Goal: Transaction & Acquisition: Purchase product/service

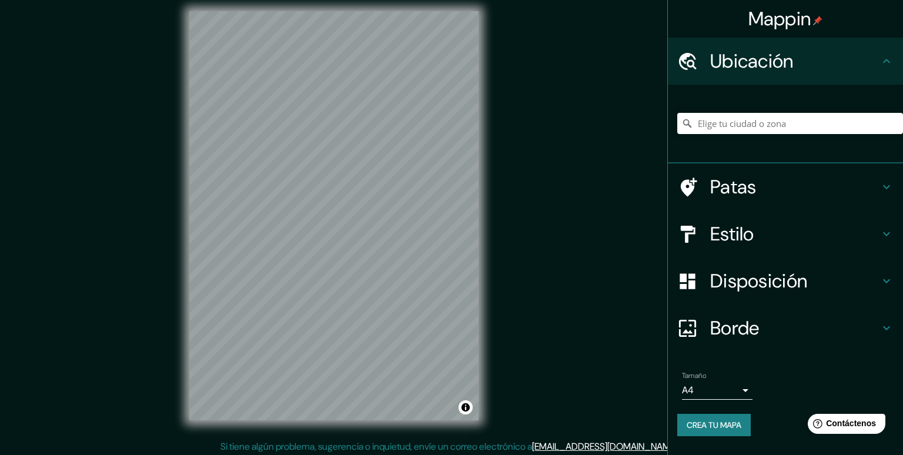
click at [701, 393] on body "Mappin Ubicación Patas Estilo Disposición Borde Elige un borde. Consejo : puede…" at bounding box center [451, 219] width 903 height 455
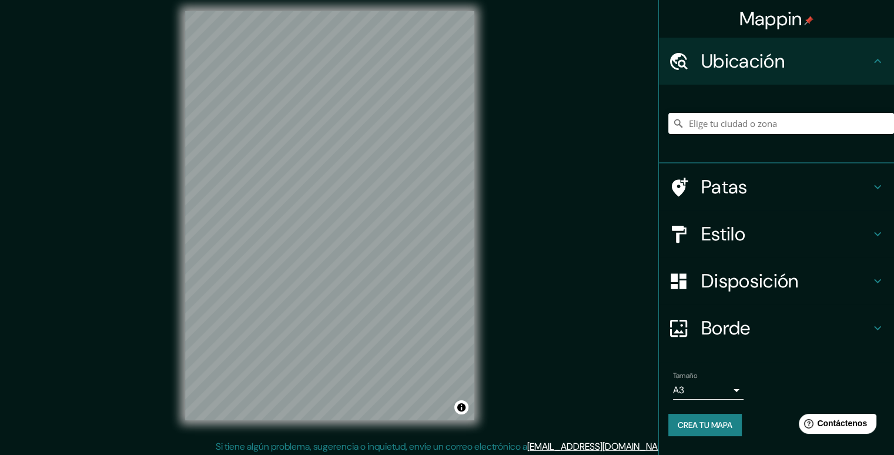
click at [725, 235] on font "Estilo" at bounding box center [723, 234] width 44 height 25
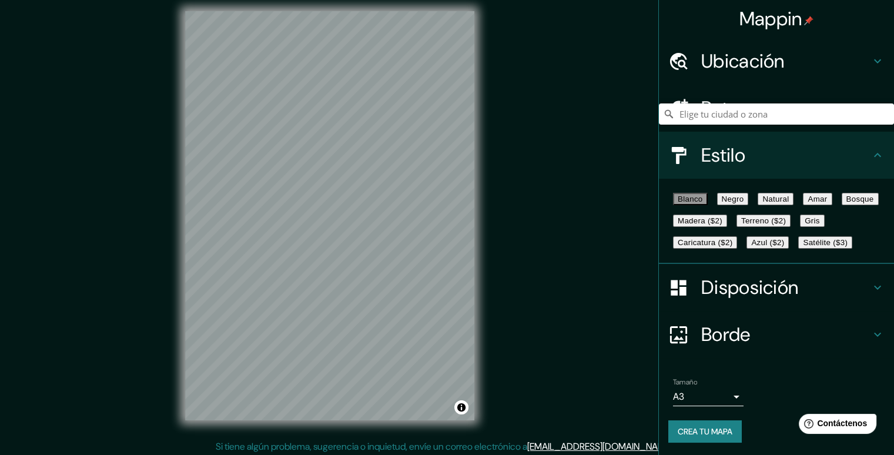
click at [744, 203] on font "Negro" at bounding box center [733, 199] width 22 height 9
click at [803, 247] on font "Satélite ($3)" at bounding box center [825, 242] width 45 height 9
click at [744, 200] on font "Negro" at bounding box center [733, 199] width 22 height 9
click at [803, 247] on font "Satélite ($3)" at bounding box center [825, 242] width 45 height 9
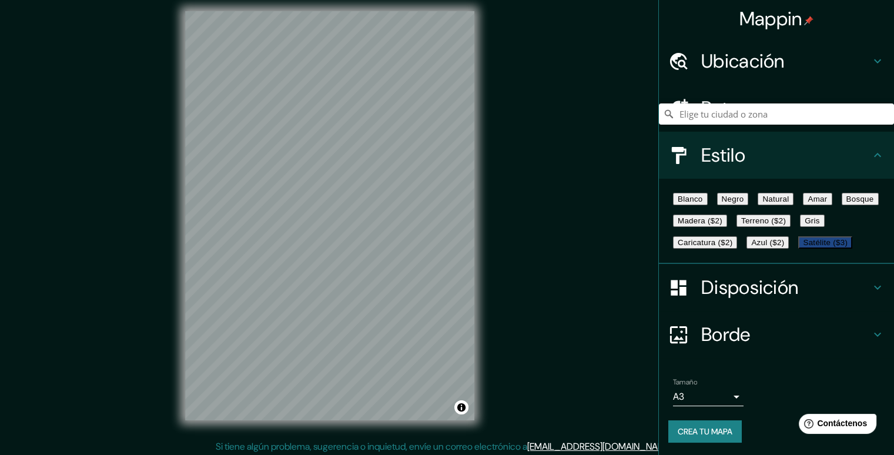
click at [744, 199] on font "Negro" at bounding box center [733, 199] width 22 height 9
click at [803, 247] on font "Satélite ($3)" at bounding box center [825, 242] width 45 height 9
click at [743, 203] on font "Negro" at bounding box center [733, 199] width 22 height 9
click at [803, 247] on font "Satélite ($3)" at bounding box center [825, 242] width 45 height 9
click at [742, 203] on font "Negro" at bounding box center [733, 199] width 22 height 9
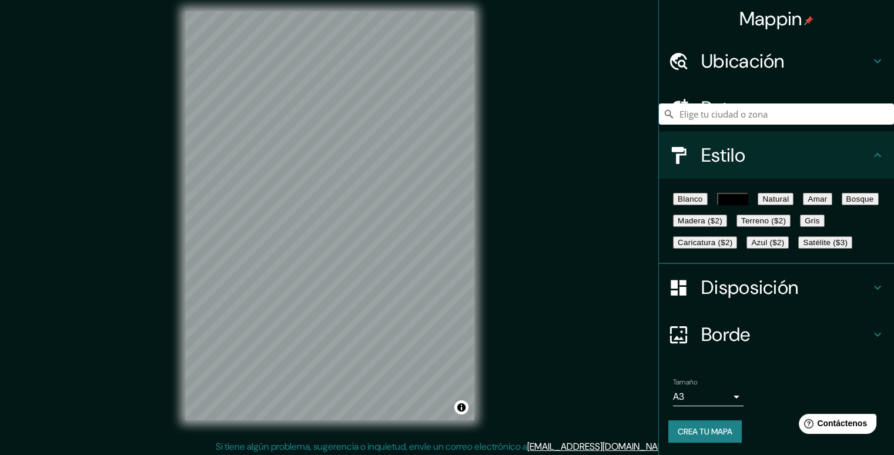
click at [742, 203] on font "Negro" at bounding box center [733, 199] width 22 height 9
click at [803, 247] on font "Satélite ($3)" at bounding box center [825, 242] width 45 height 9
click at [743, 201] on font "Negro" at bounding box center [733, 199] width 22 height 9
click at [803, 247] on font "Satélite ($3)" at bounding box center [825, 242] width 45 height 9
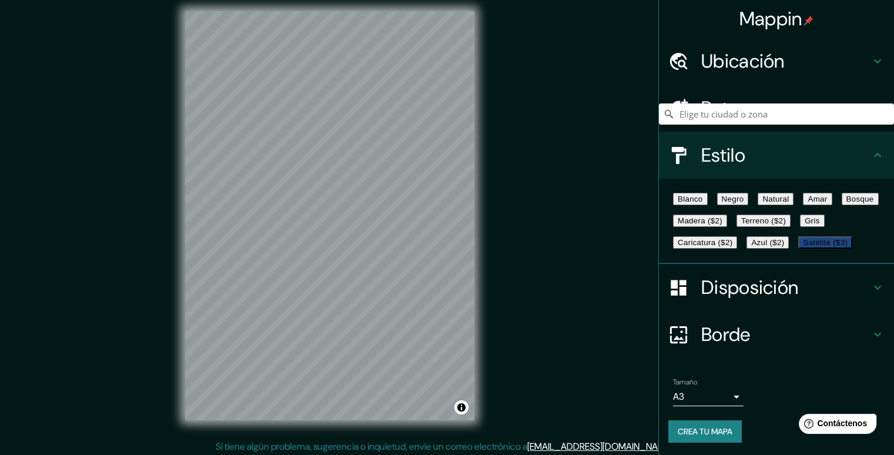
click at [744, 203] on font "Negro" at bounding box center [733, 199] width 22 height 9
click at [803, 247] on font "Satélite ($3)" at bounding box center [825, 242] width 45 height 9
click at [743, 191] on div "Blanco Negro Natural Amar Bosque Madera ($2) Terreno ($2) Gris Caricatura ($2) …" at bounding box center [781, 220] width 226 height 65
click at [744, 203] on font "Negro" at bounding box center [733, 199] width 22 height 9
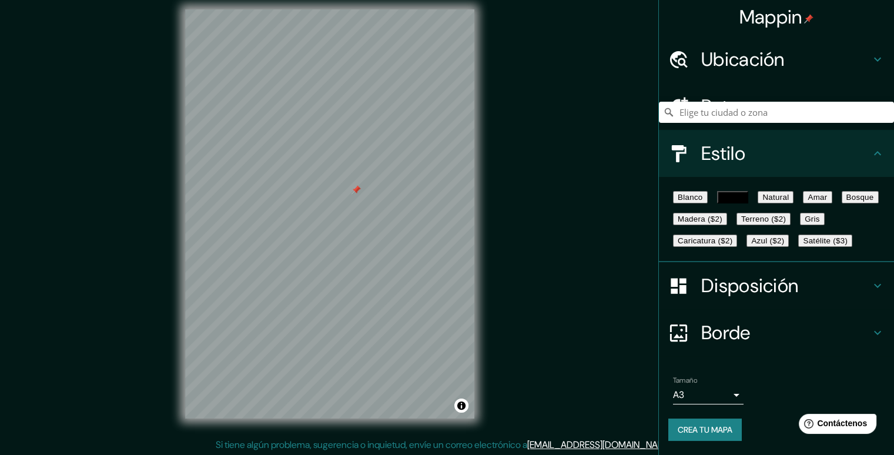
scroll to position [11, 0]
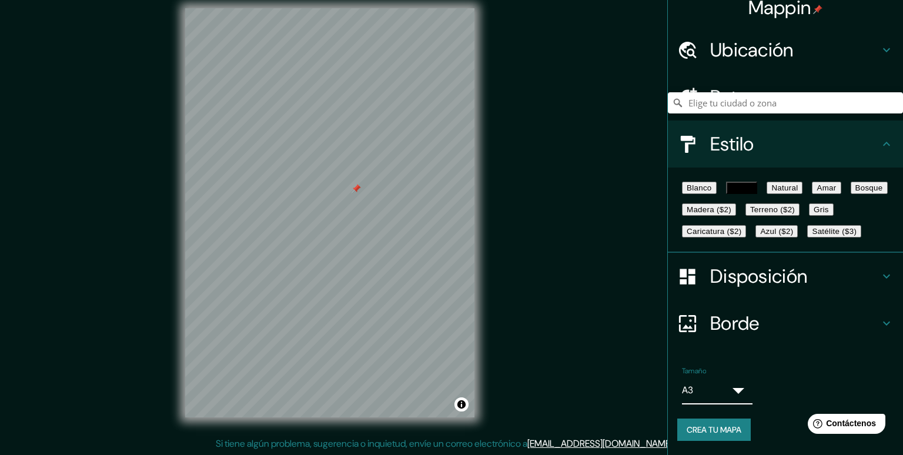
click at [696, 398] on body "Mappin Ubicación Patas Estilo Blanco Negro Natural Amar Bosque Madera ($2) Terr…" at bounding box center [451, 216] width 903 height 455
drag, startPoint x: 691, startPoint y: 392, endPoint x: 701, endPoint y: 409, distance: 19.0
click at [691, 393] on body "Mappin Ubicación Patas Estilo Blanco Negro Natural Amar Bosque Madera ($2) Terr…" at bounding box center [451, 216] width 903 height 455
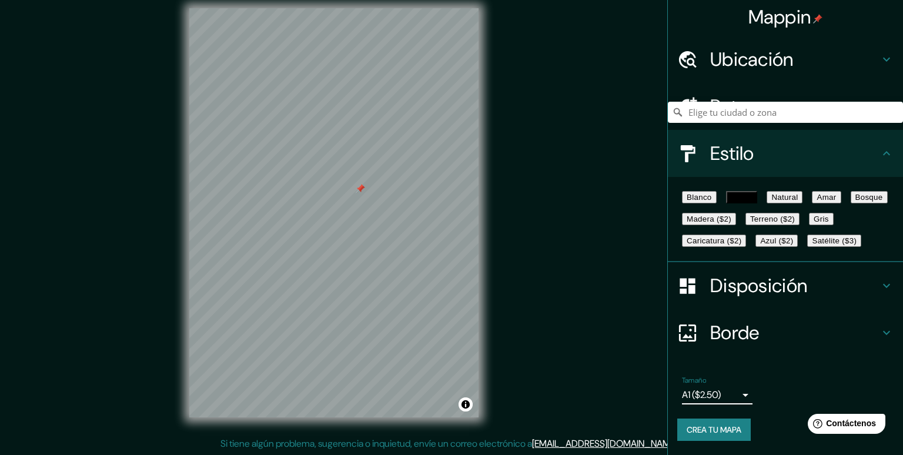
click at [710, 398] on body "Mappin Ubicación Patas Estilo Blanco Negro Natural Amar Bosque Madera ($2) Terr…" at bounding box center [451, 216] width 903 height 455
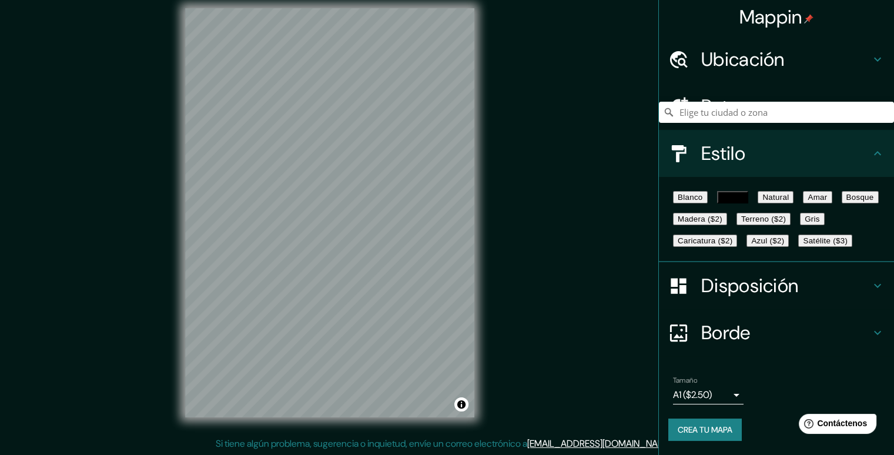
click at [429, 0] on html "Mappin Ubicación Patas Estilo Blanco Negro Natural Amar Bosque Madera ($2) Terr…" at bounding box center [447, 216] width 894 height 455
click at [234, 444] on html "Mappin Ubicación Patas Estilo Blanco Negro Natural Amar Bosque Madera ($2) Terr…" at bounding box center [447, 216] width 894 height 455
click at [705, 430] on font "Crea tu mapa" at bounding box center [705, 429] width 55 height 11
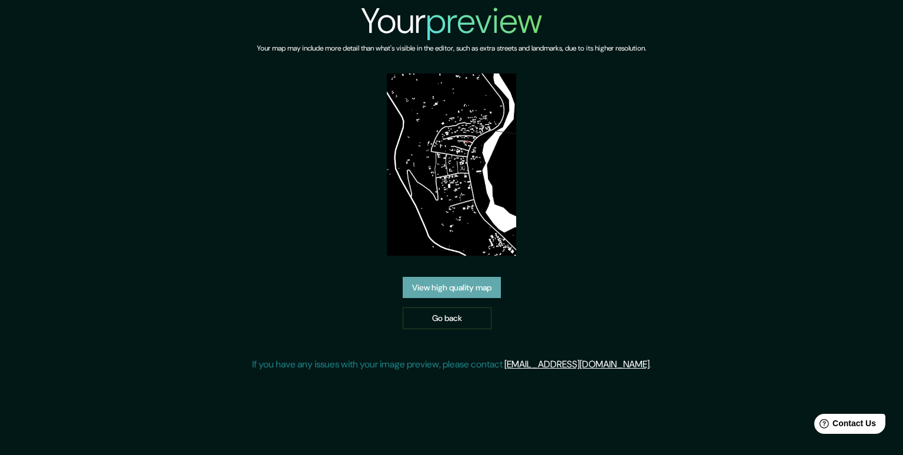
click at [459, 290] on link "View high quality map" at bounding box center [452, 288] width 98 height 22
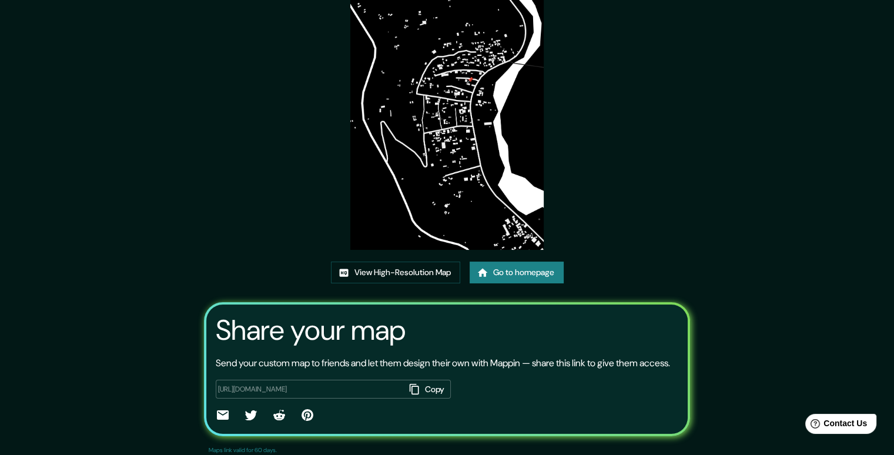
scroll to position [112, 0]
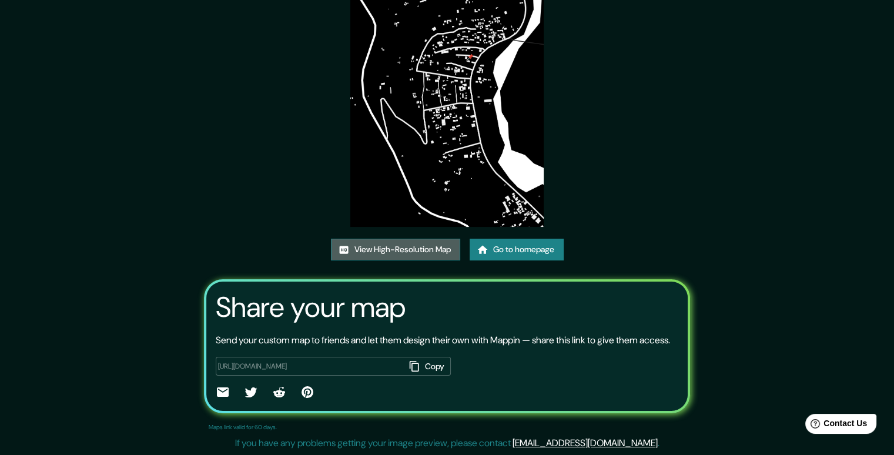
click at [369, 239] on link "View High-Resolution Map" at bounding box center [395, 250] width 129 height 22
drag, startPoint x: 407, startPoint y: 277, endPoint x: 420, endPoint y: 247, distance: 33.2
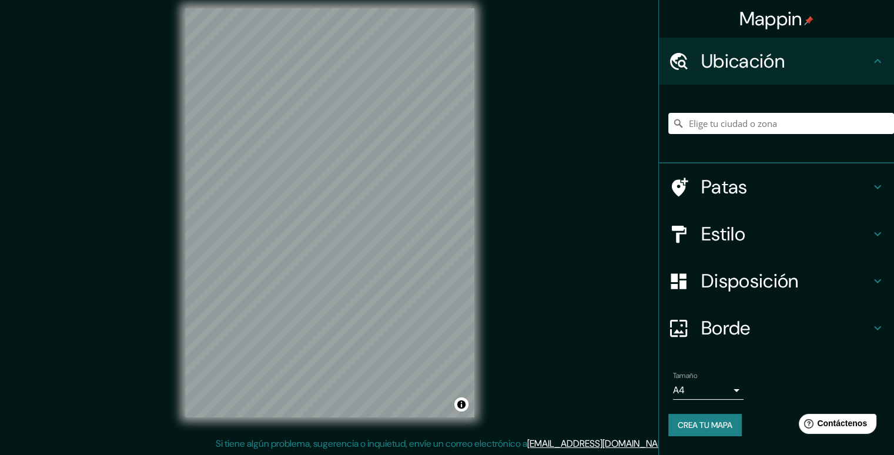
click at [712, 387] on body "Mappin Ubicación Patas Estilo Disposición Borde Elige un borde. Consejo : puede…" at bounding box center [447, 216] width 894 height 455
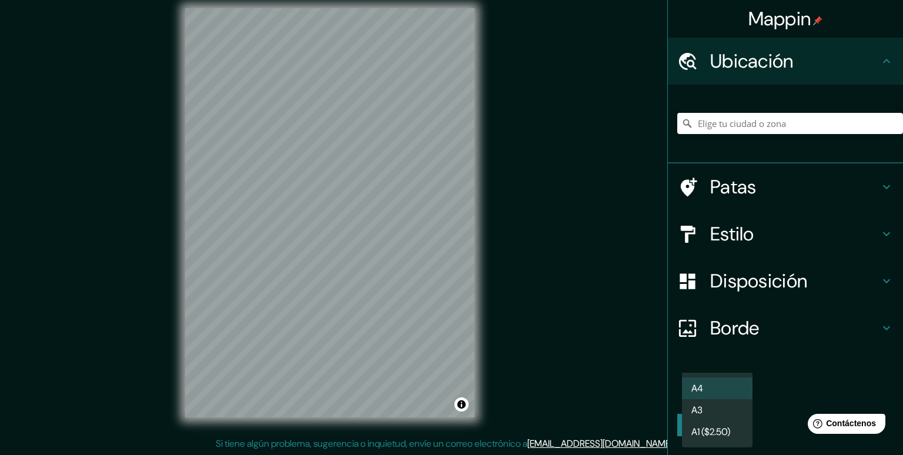
click at [705, 407] on li "A3" at bounding box center [717, 410] width 71 height 22
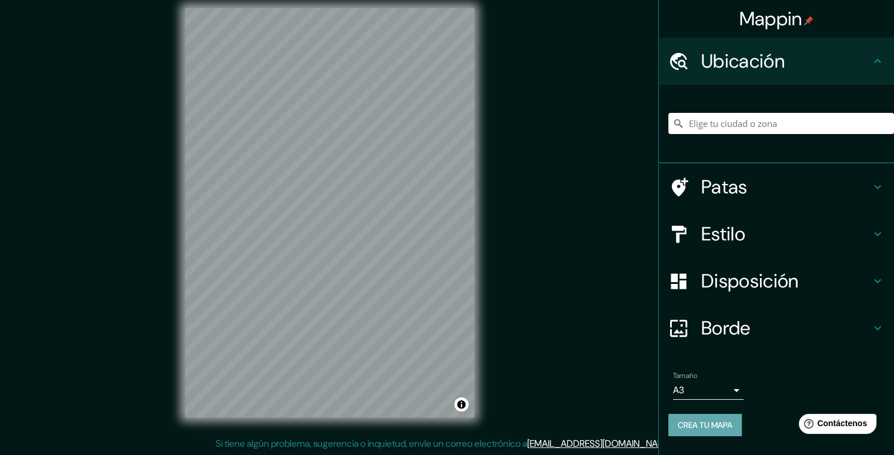
click at [710, 438] on div "Tamaño A3 single Crea tu mapa" at bounding box center [776, 406] width 216 height 79
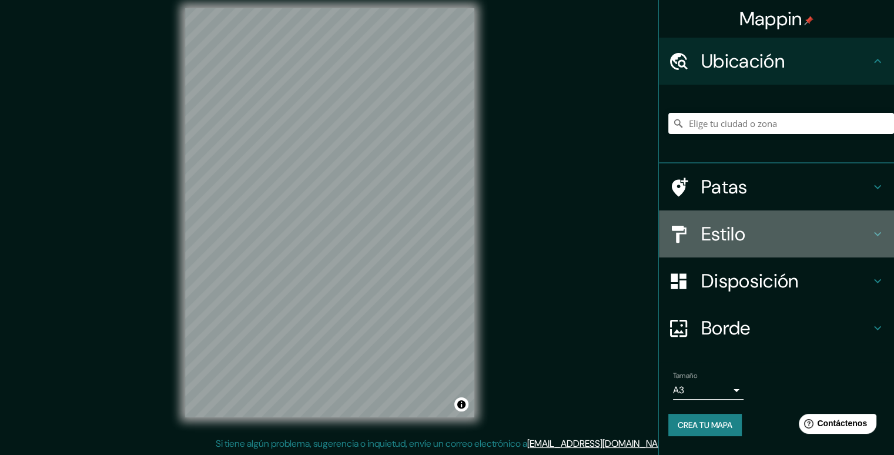
click at [724, 235] on font "Estilo" at bounding box center [723, 234] width 44 height 25
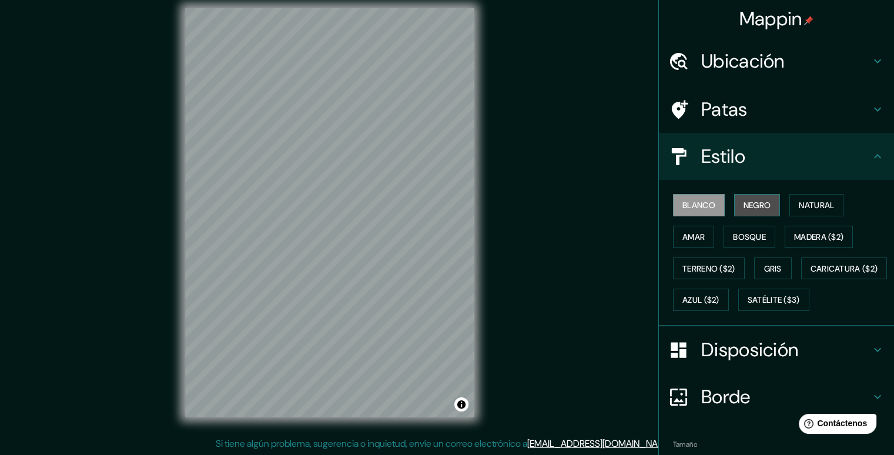
click at [747, 203] on font "Negro" at bounding box center [758, 205] width 28 height 11
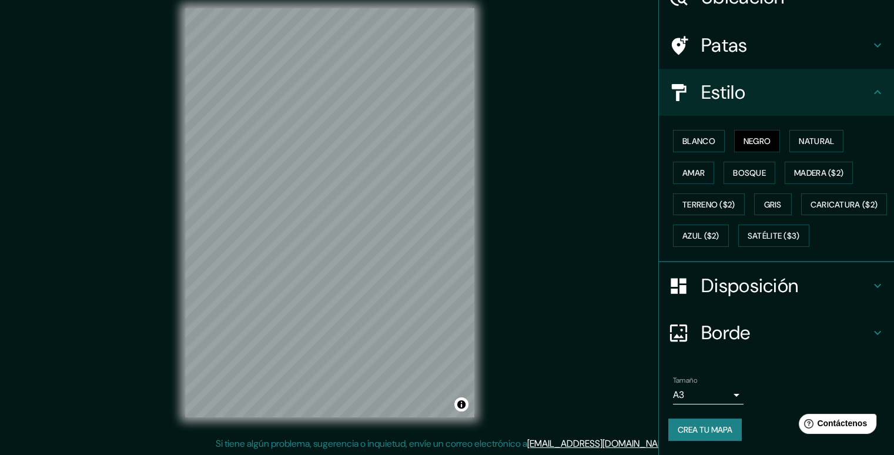
scroll to position [93, 0]
click at [694, 423] on font "Crea tu mapa" at bounding box center [705, 429] width 55 height 15
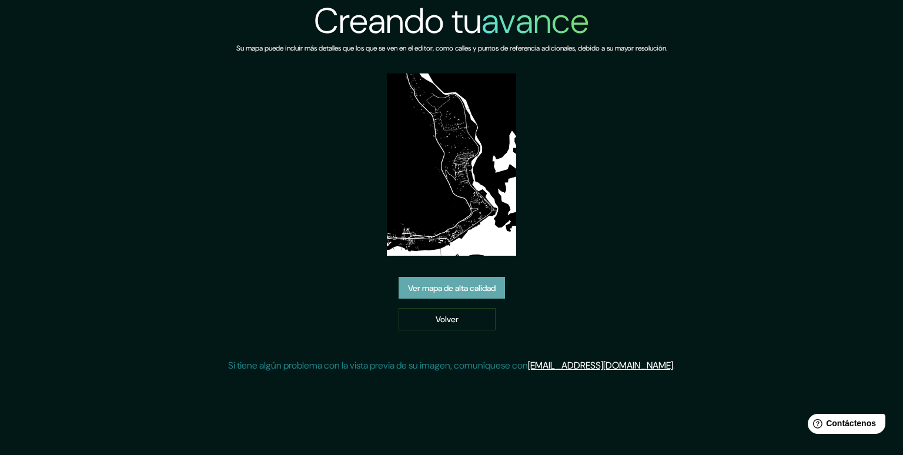
click at [447, 292] on font "Ver mapa de alta calidad" at bounding box center [452, 288] width 88 height 11
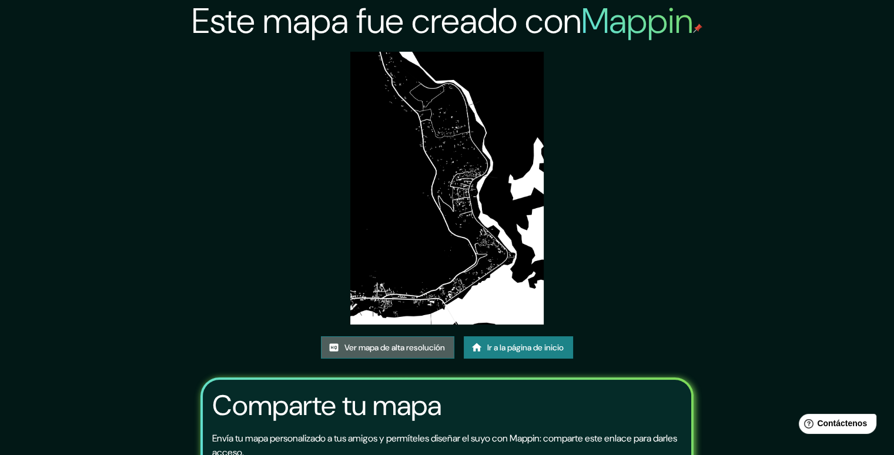
click at [373, 343] on font "Ver mapa de alta resolución" at bounding box center [395, 348] width 101 height 11
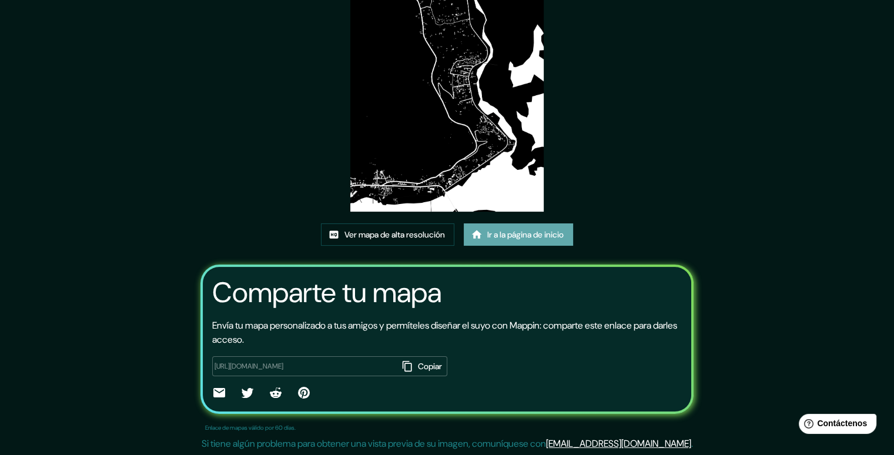
click at [509, 236] on font "Ir a la página de inicio" at bounding box center [525, 235] width 76 height 11
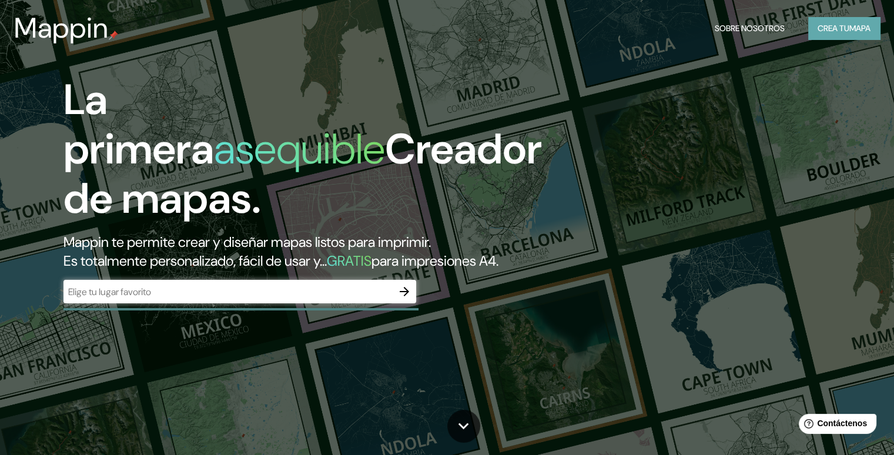
click at [843, 24] on font "Crea tu" at bounding box center [834, 28] width 32 height 11
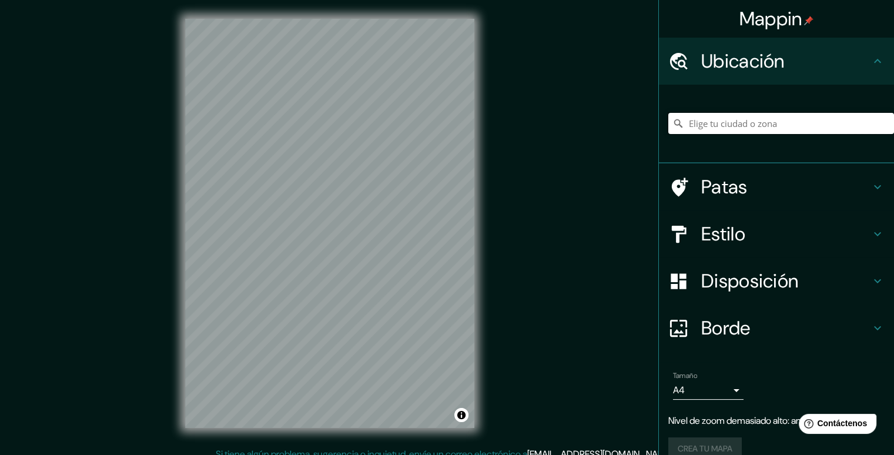
click at [695, 121] on input "Elige tu ciudad o zona" at bounding box center [781, 123] width 226 height 21
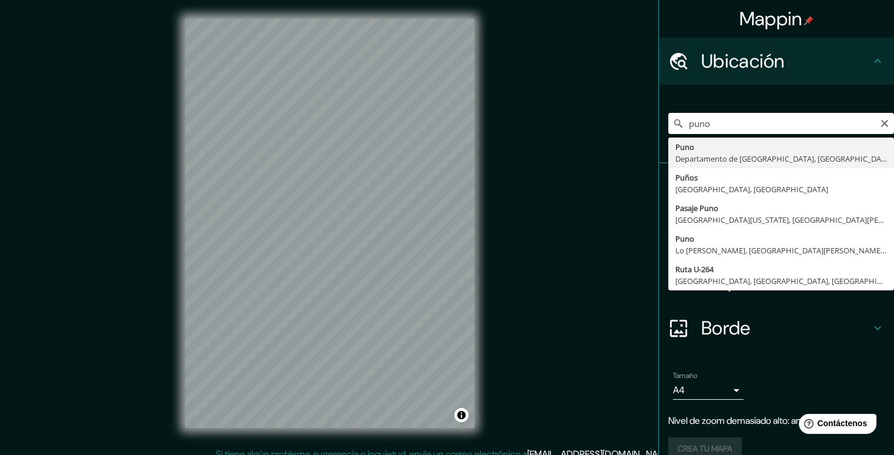
type input "Puno, Departamento de Puno, Perú"
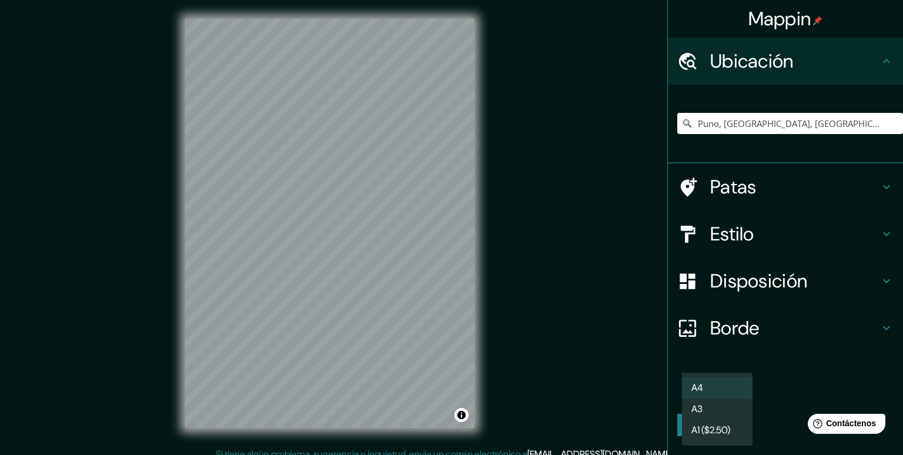
click at [729, 390] on body "Mappin Ubicación Puno, Departamento de Puno, Perú Patas Estilo Disposición Bord…" at bounding box center [451, 227] width 903 height 455
click at [717, 410] on li "A3" at bounding box center [717, 410] width 71 height 22
type input "a4"
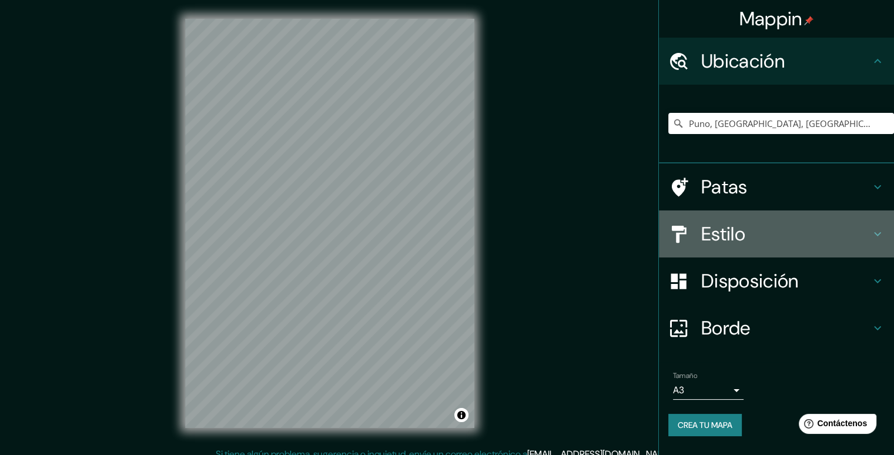
click at [721, 232] on font "Estilo" at bounding box center [723, 234] width 44 height 25
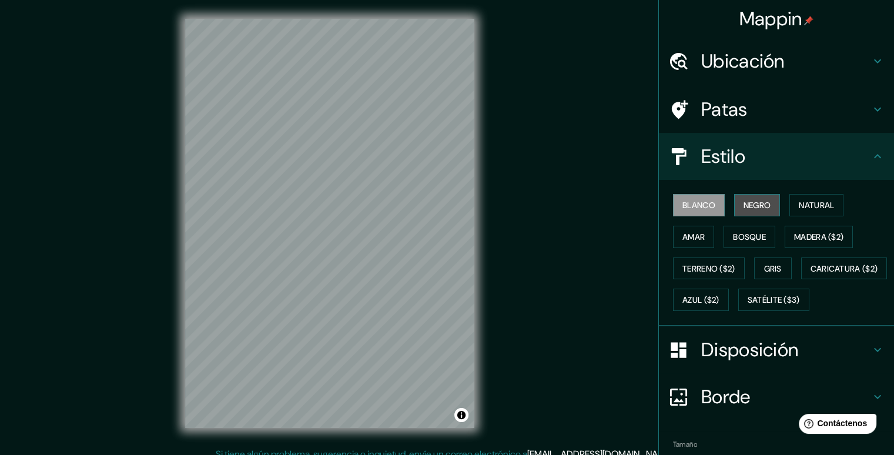
click at [745, 198] on font "Negro" at bounding box center [758, 205] width 28 height 15
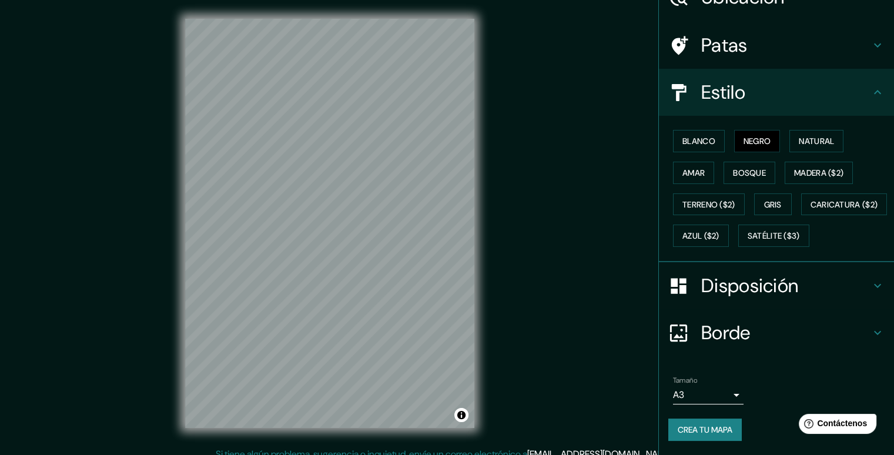
scroll to position [93, 0]
click at [699, 427] on font "Crea tu mapa" at bounding box center [705, 429] width 55 height 11
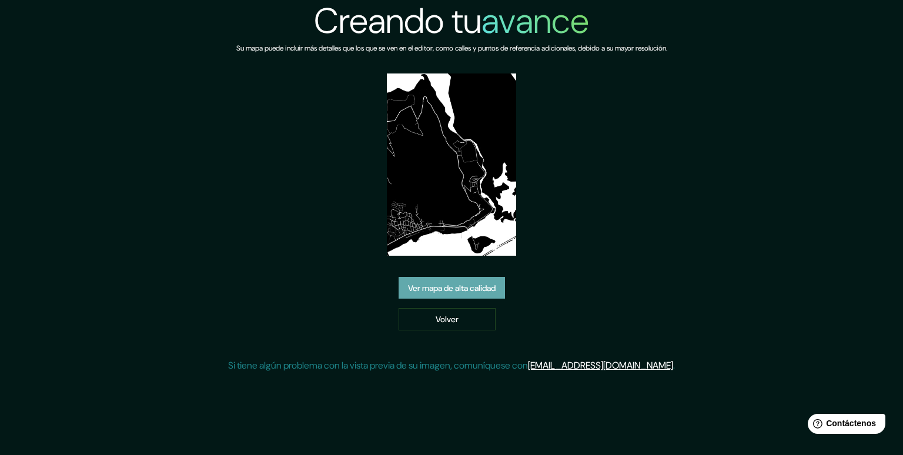
click at [450, 283] on font "Ver mapa de alta calidad" at bounding box center [452, 288] width 88 height 11
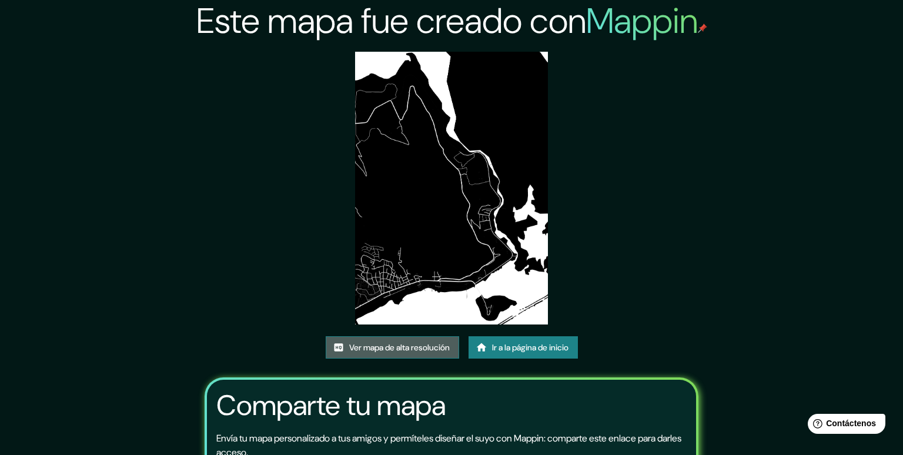
click at [360, 343] on font "Ver mapa de alta resolución" at bounding box center [399, 348] width 101 height 11
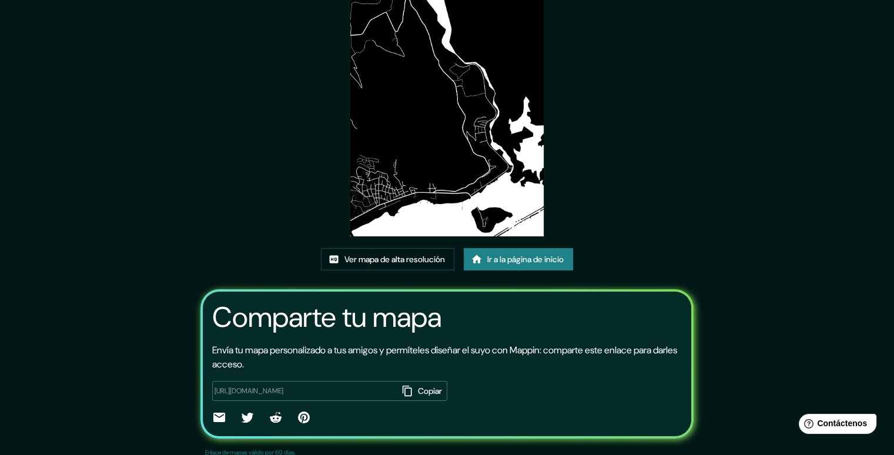
scroll to position [113, 0]
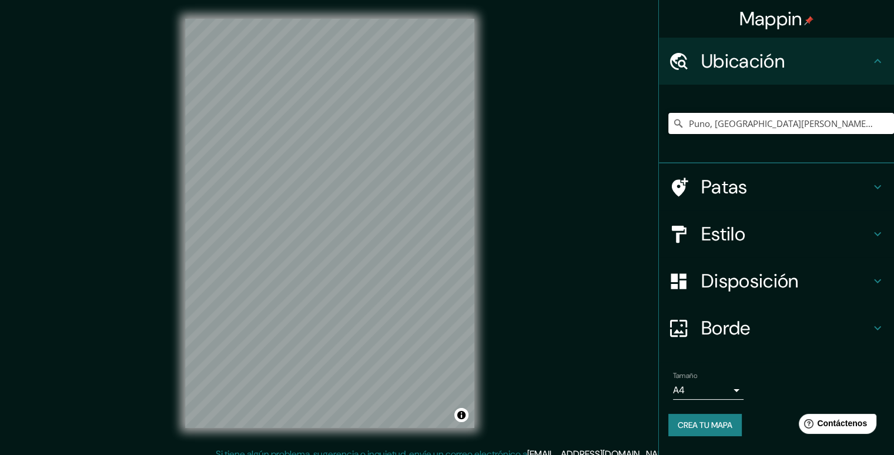
click at [840, 126] on input "Puno, [GEOGRAPHIC_DATA][PERSON_NAME], [GEOGRAPHIC_DATA]" at bounding box center [781, 123] width 226 height 21
type input "Puno, [GEOGRAPHIC_DATA][PERSON_NAME], [GEOGRAPHIC_DATA]"
click at [842, 124] on input "Puno, [GEOGRAPHIC_DATA][PERSON_NAME], [GEOGRAPHIC_DATA]" at bounding box center [781, 123] width 226 height 21
